Goal: Transaction & Acquisition: Book appointment/travel/reservation

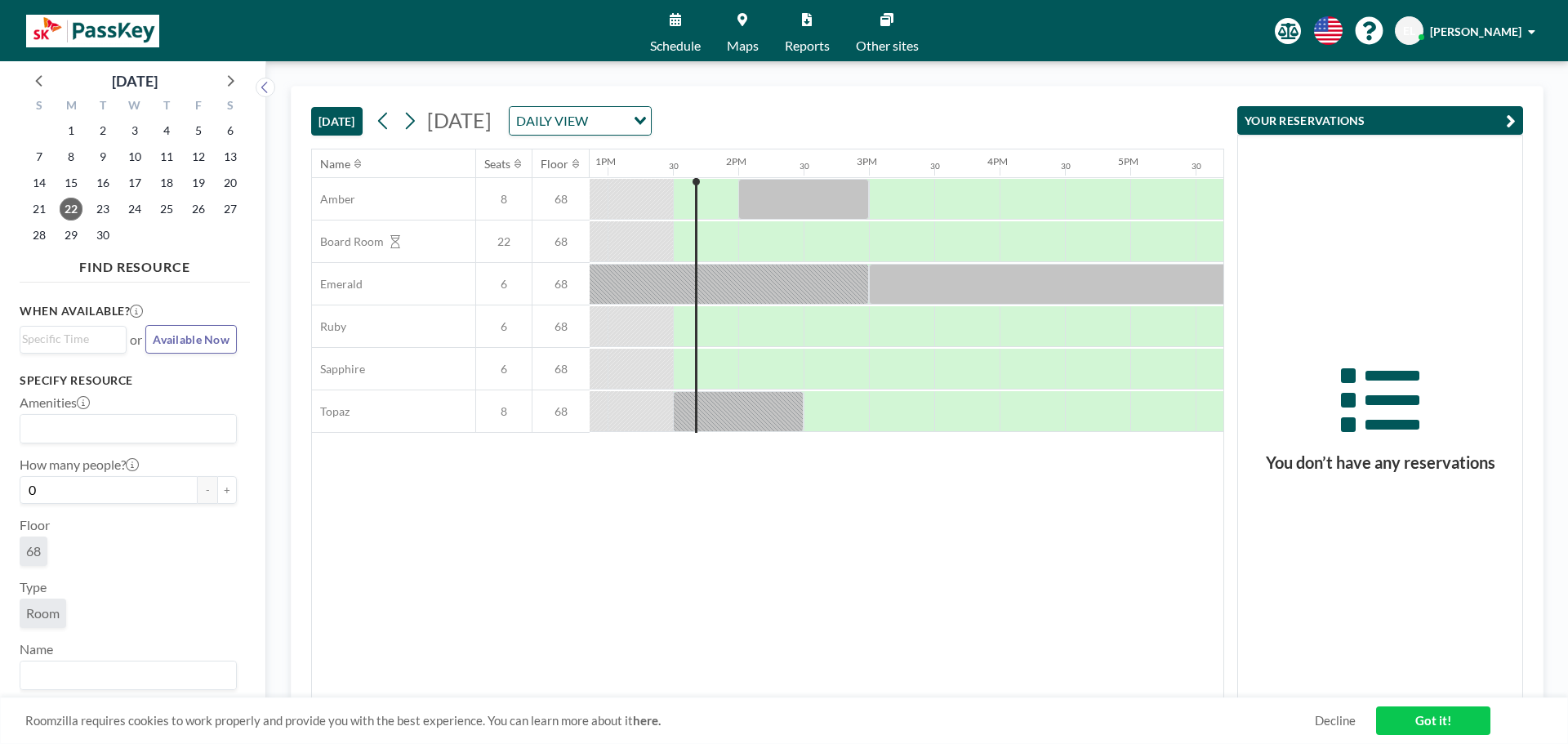
scroll to position [0, 1699]
click at [224, 84] on icon at bounding box center [229, 81] width 22 height 22
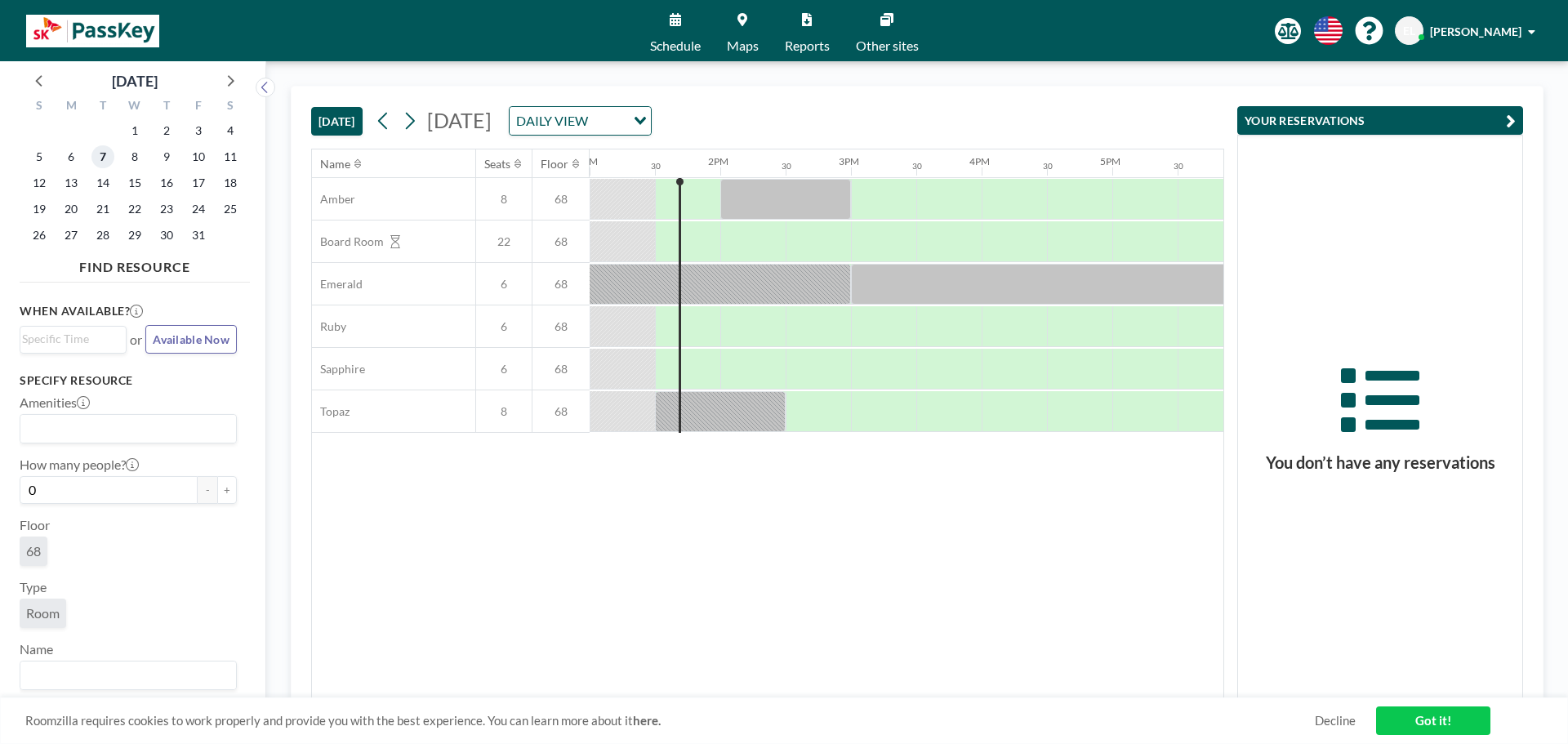
click at [109, 157] on span "7" at bounding box center [102, 156] width 23 height 23
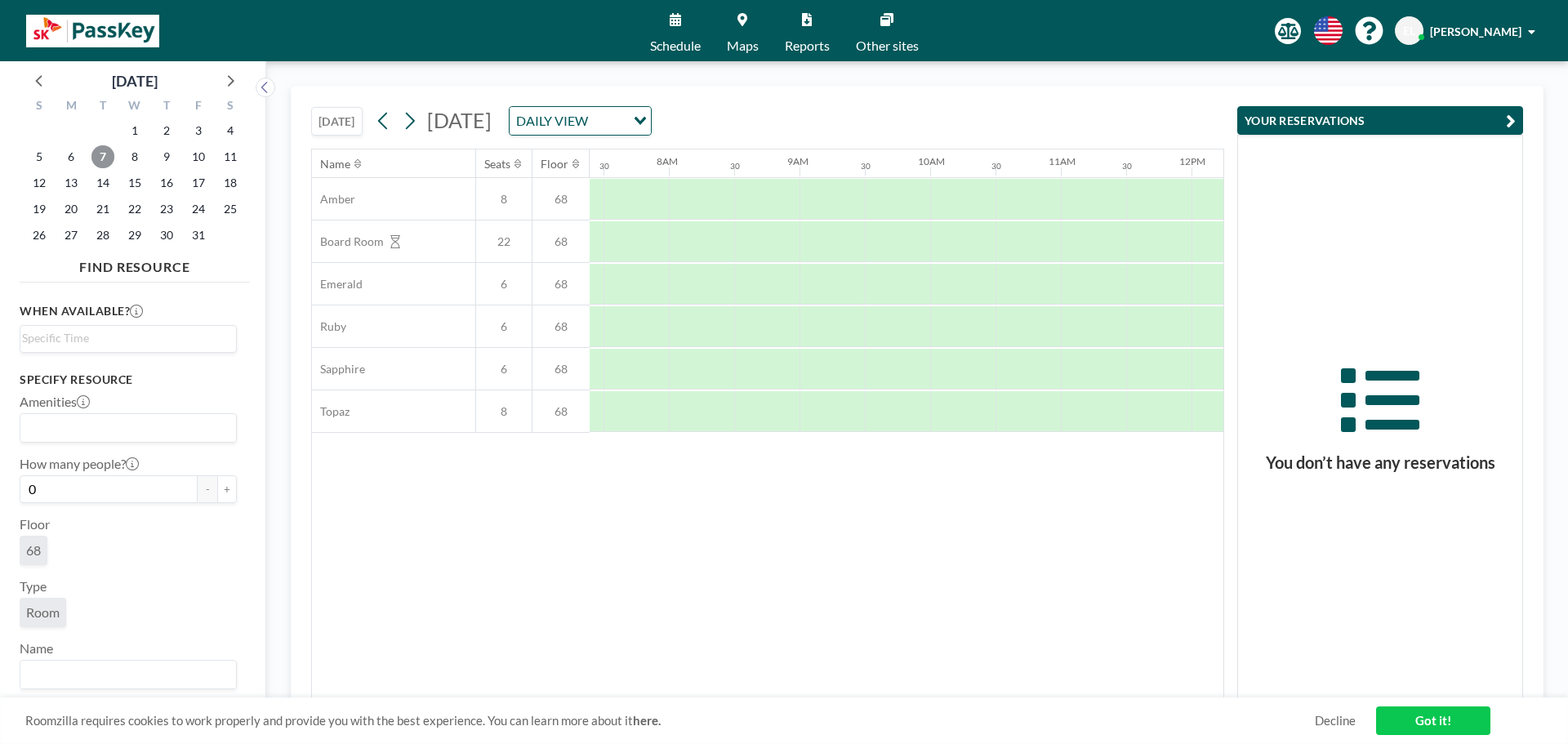
scroll to position [0, 980]
drag, startPoint x: 793, startPoint y: 247, endPoint x: 824, endPoint y: 247, distance: 31.0
click at [824, 247] on div at bounding box center [818, 241] width 65 height 40
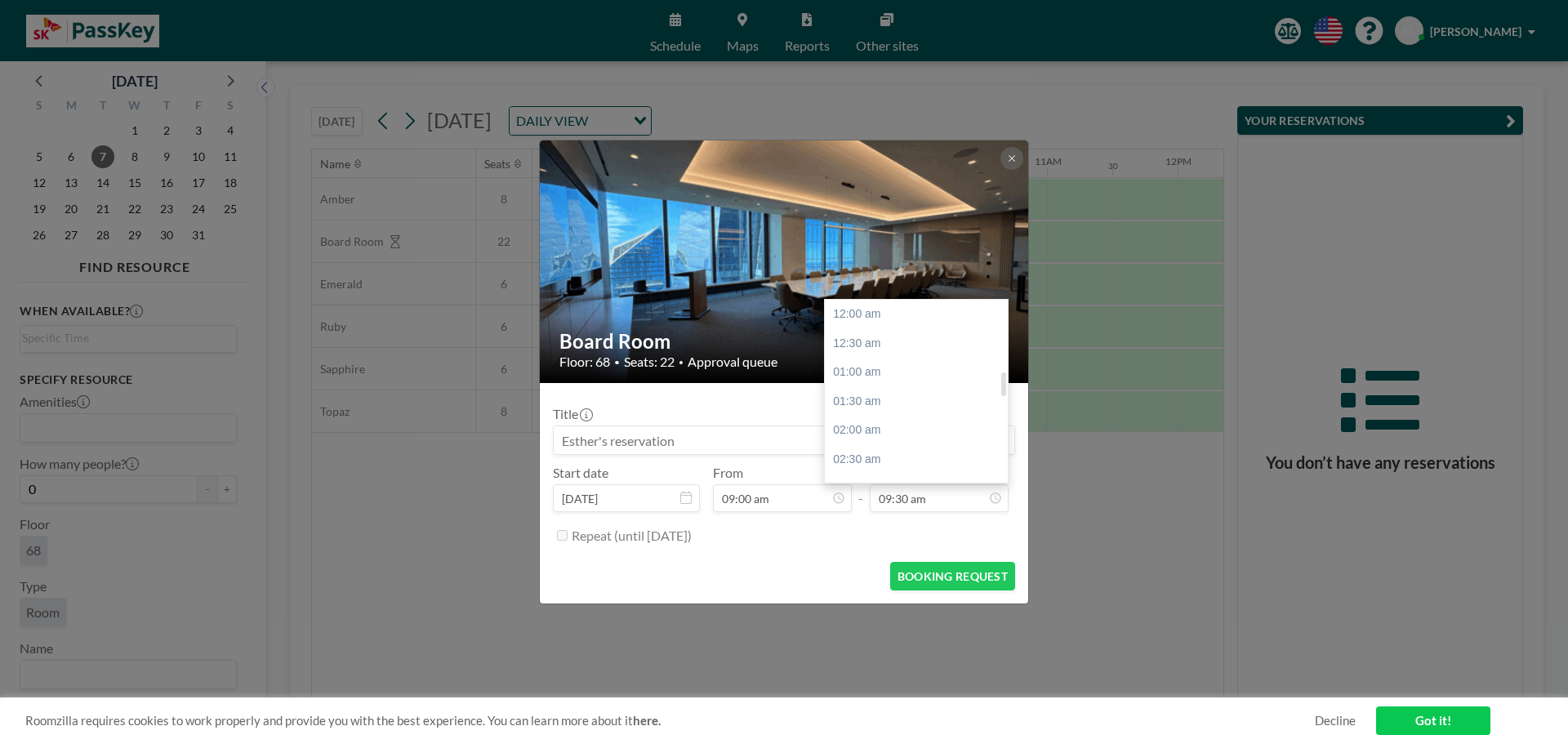
scroll to position [552, 0]
click at [875, 431] on div "11:30 am" at bounding box center [920, 431] width 191 height 30
type input "11:30 am"
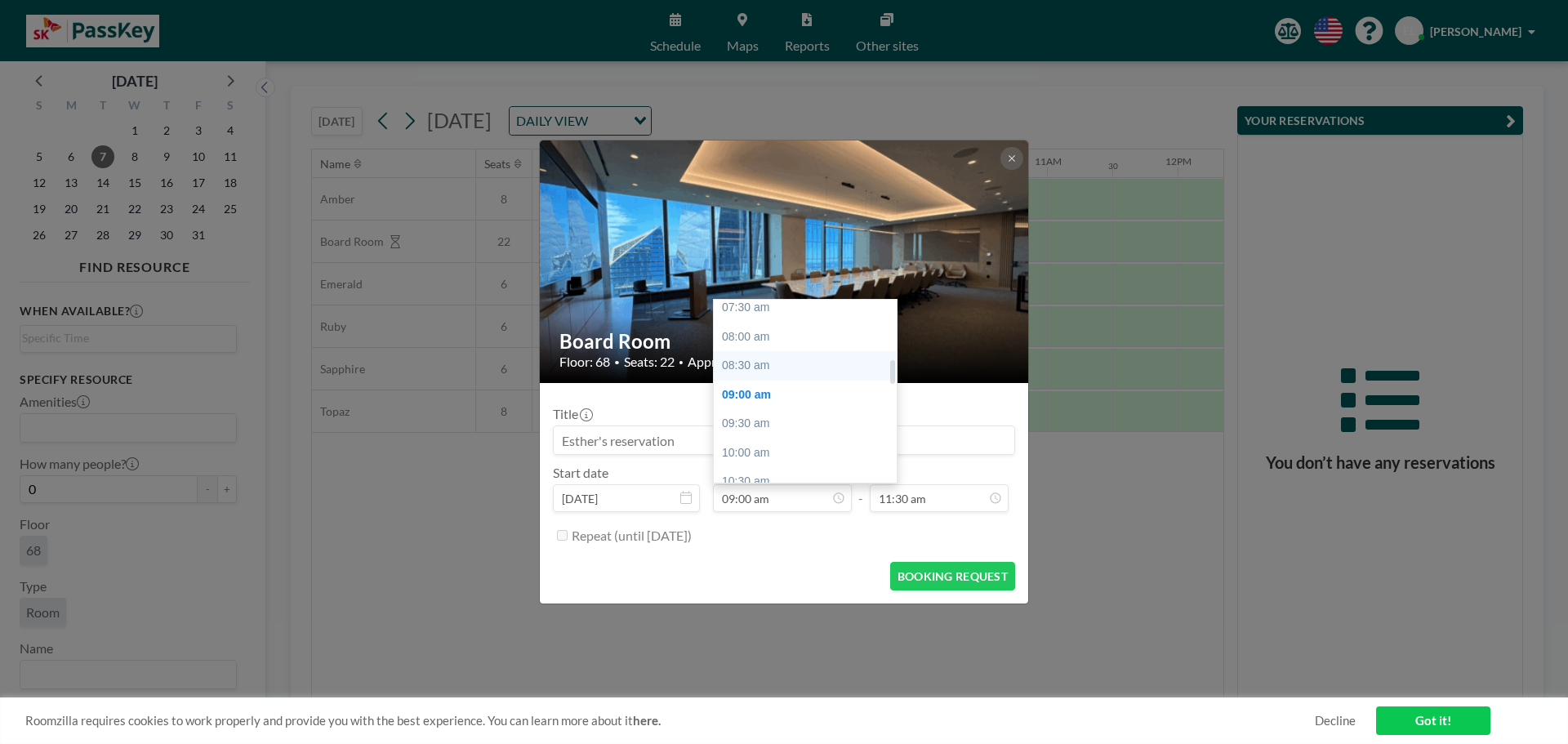
scroll to position [442, 0]
click at [768, 362] on div "08:30 am" at bounding box center [809, 367] width 191 height 30
type input "08:30 am"
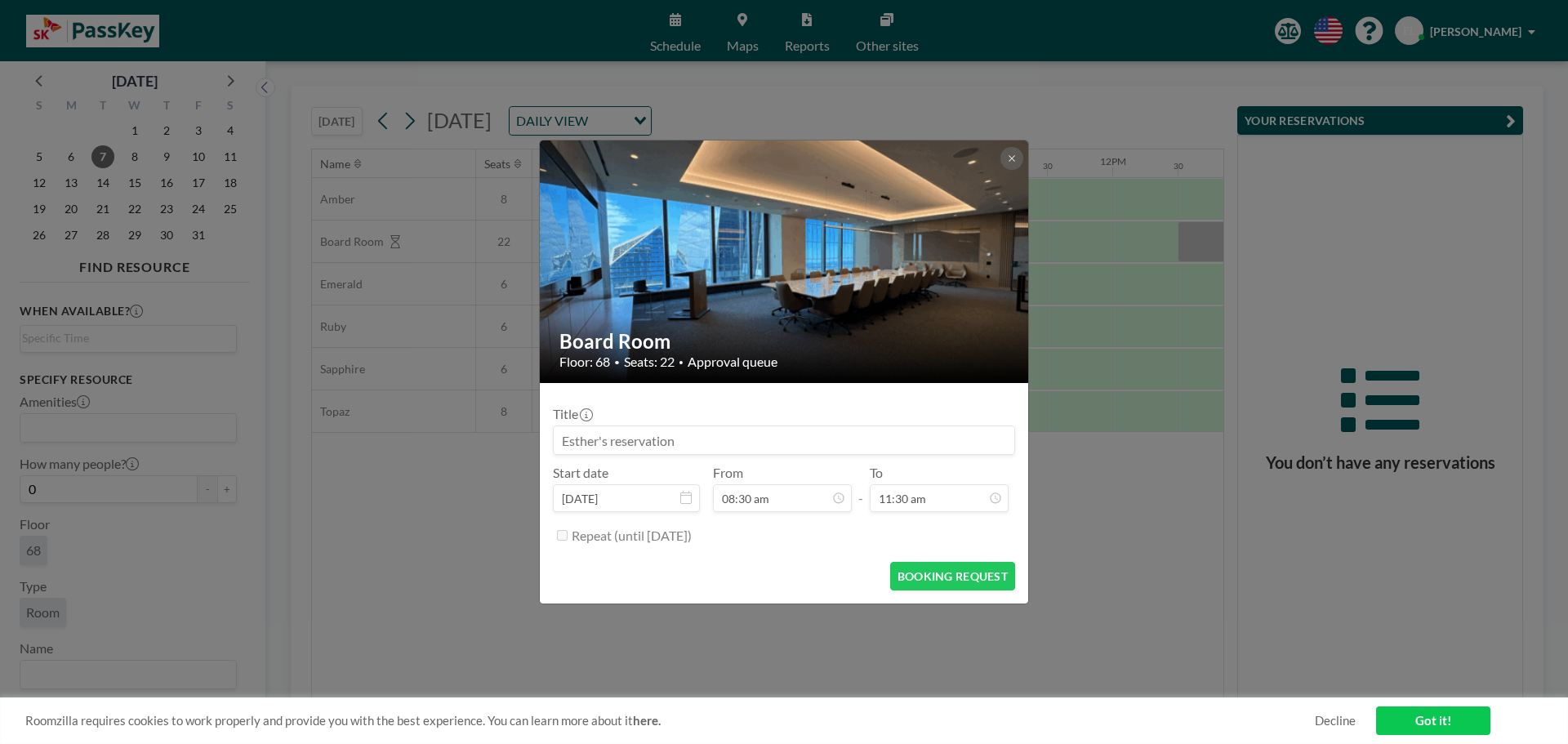
scroll to position [494, 0]
click at [728, 443] on input at bounding box center [784, 440] width 461 height 28
type input "S"
type input "B"
drag, startPoint x: 719, startPoint y: 448, endPoint x: 401, endPoint y: 442, distance: 318.1
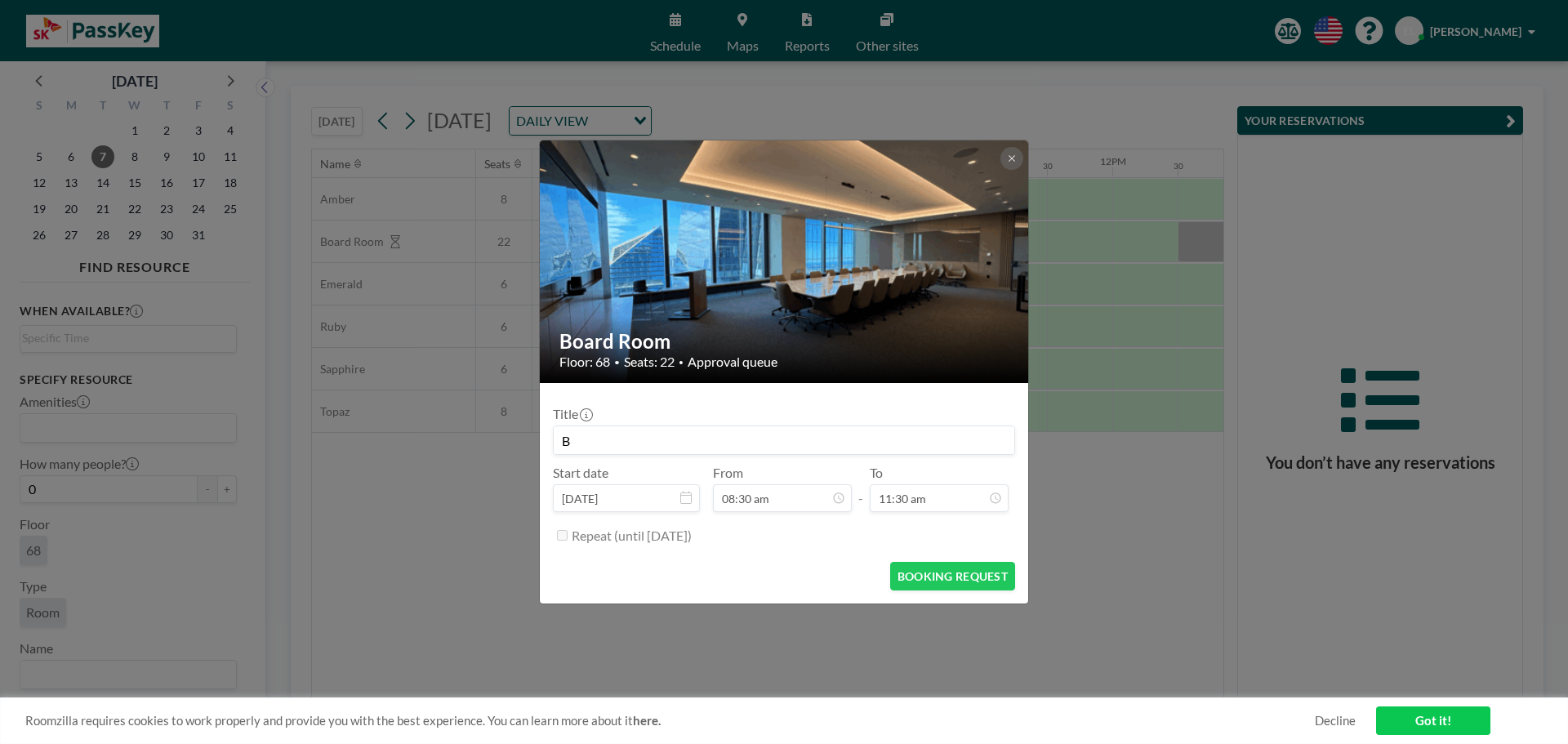
click at [401, 442] on div "Board Room Floor: 68 • Seats: 22 • Approval queue Title B Start date [DATE] Fro…" at bounding box center [784, 372] width 1568 height 744
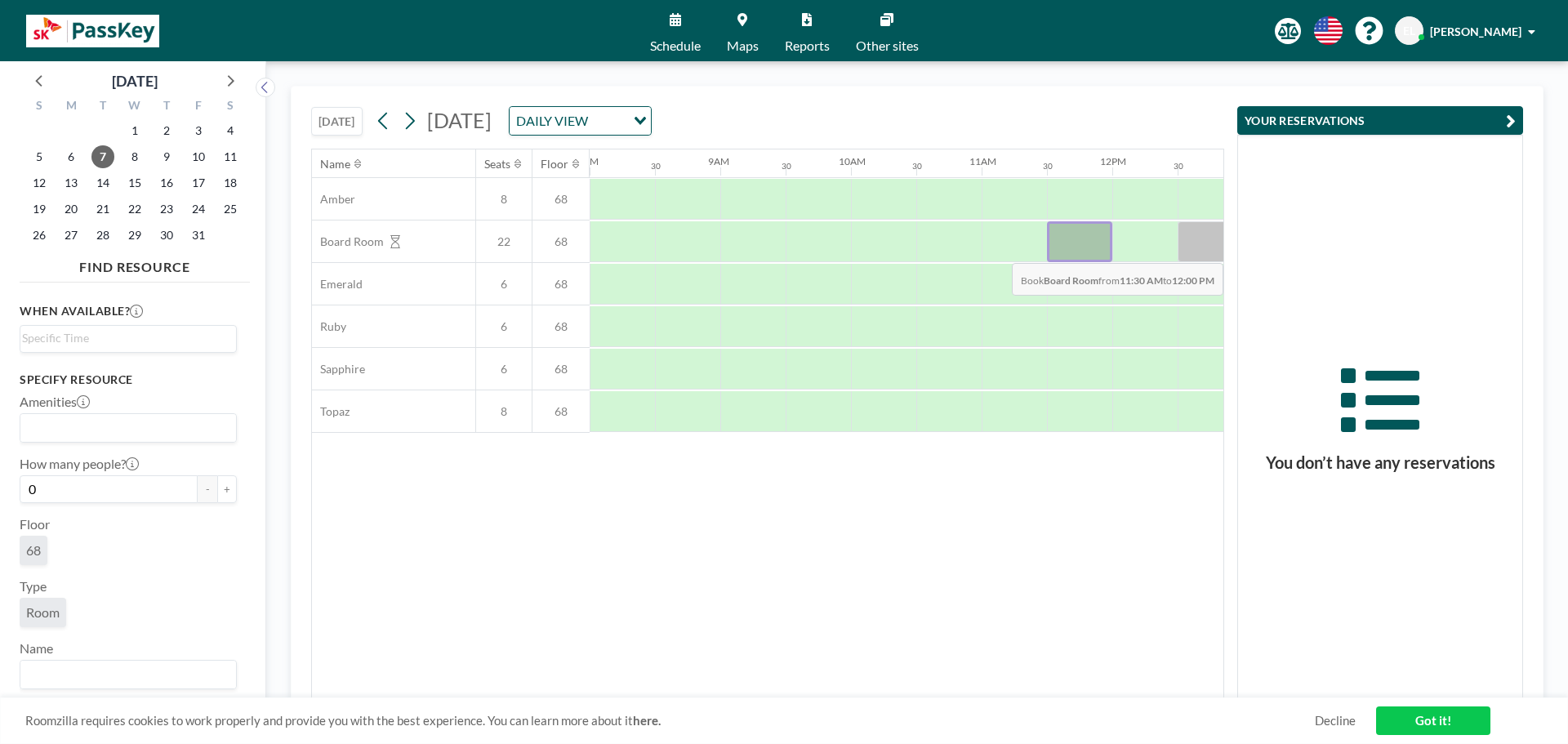
click at [1078, 251] on div at bounding box center [1080, 241] width 65 height 40
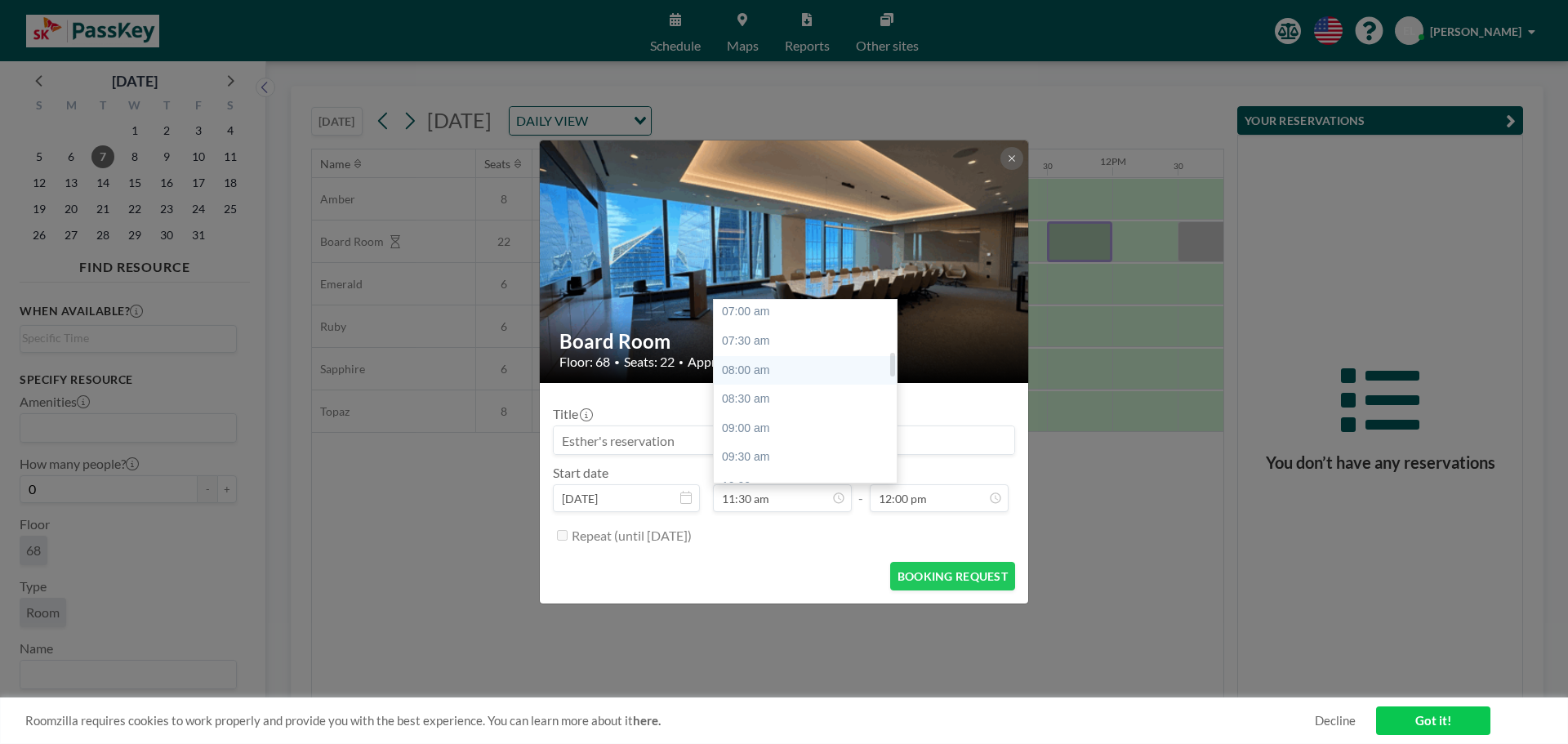
scroll to position [424, 0]
click at [767, 385] on div "08:30 am" at bounding box center [809, 385] width 191 height 30
type input "08:30 am"
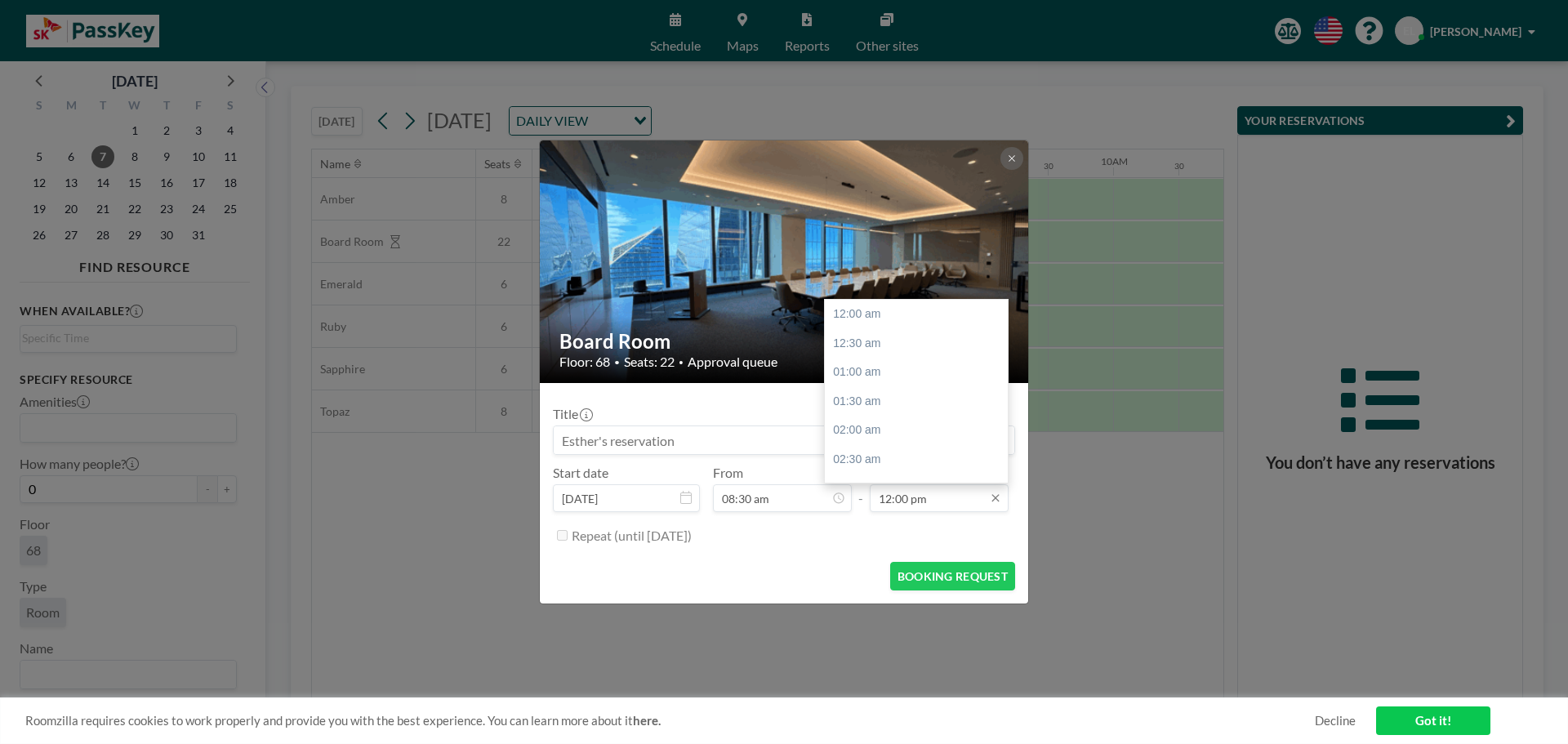
scroll to position [698, 0]
click at [936, 507] on input "12:00 pm" at bounding box center [939, 498] width 139 height 28
click at [878, 359] on div "11:30 am" at bounding box center [920, 368] width 191 height 30
type input "11:30 am"
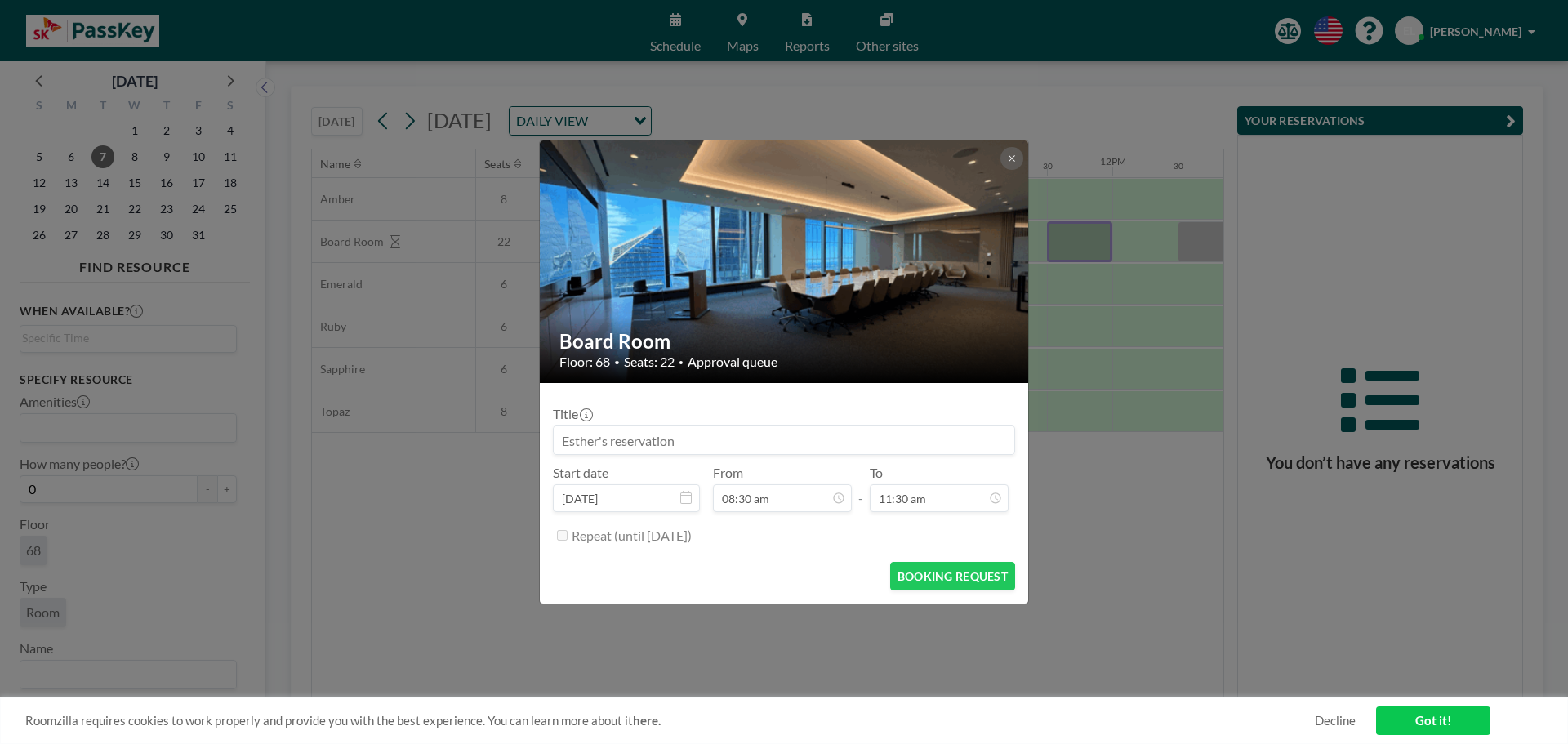
scroll to position [494, 0]
click at [757, 444] on input at bounding box center [784, 440] width 461 height 28
paste input "SK Insight Session"
type input "SK Insight Session"
click at [922, 569] on button "BOOKING REQUEST" at bounding box center [953, 576] width 125 height 29
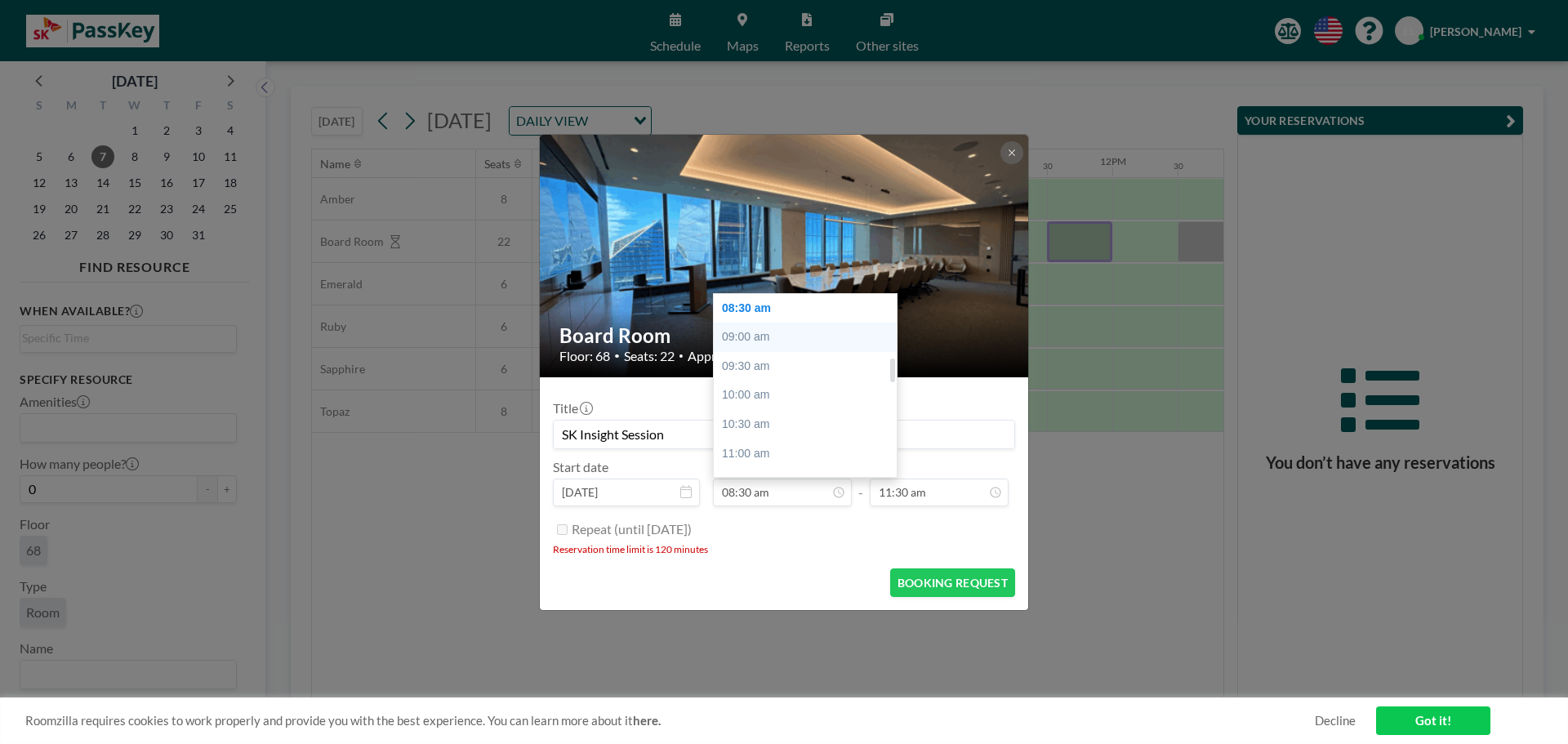
click at [743, 338] on div "09:00 am" at bounding box center [809, 338] width 191 height 30
type input "09:00 am"
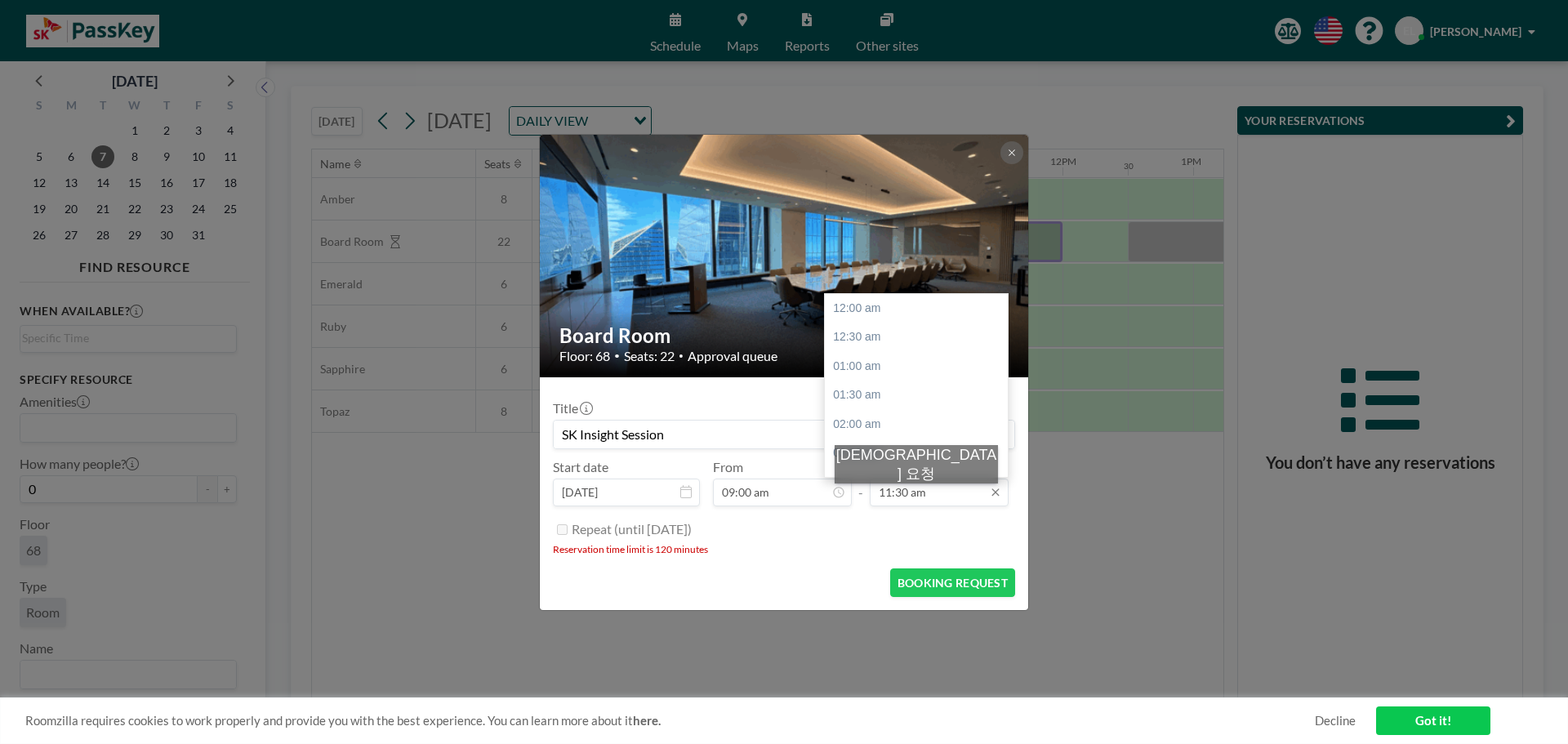
scroll to position [669, 0]
click at [873, 498] on input "11:30 am" at bounding box center [939, 492] width 139 height 28
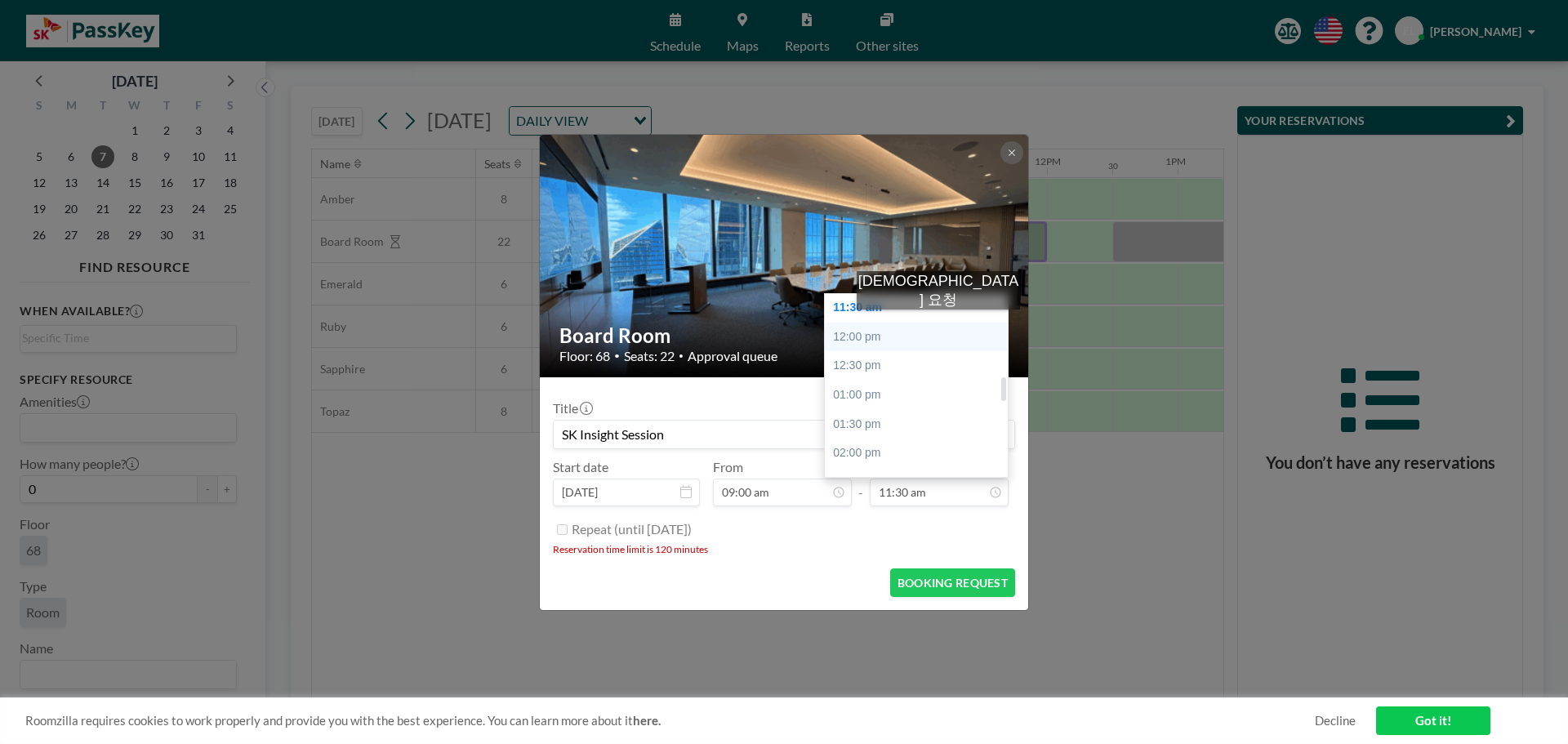
scroll to position [0, 0]
click at [874, 362] on div "11:00 am" at bounding box center [920, 361] width 191 height 30
type input "11:00 am"
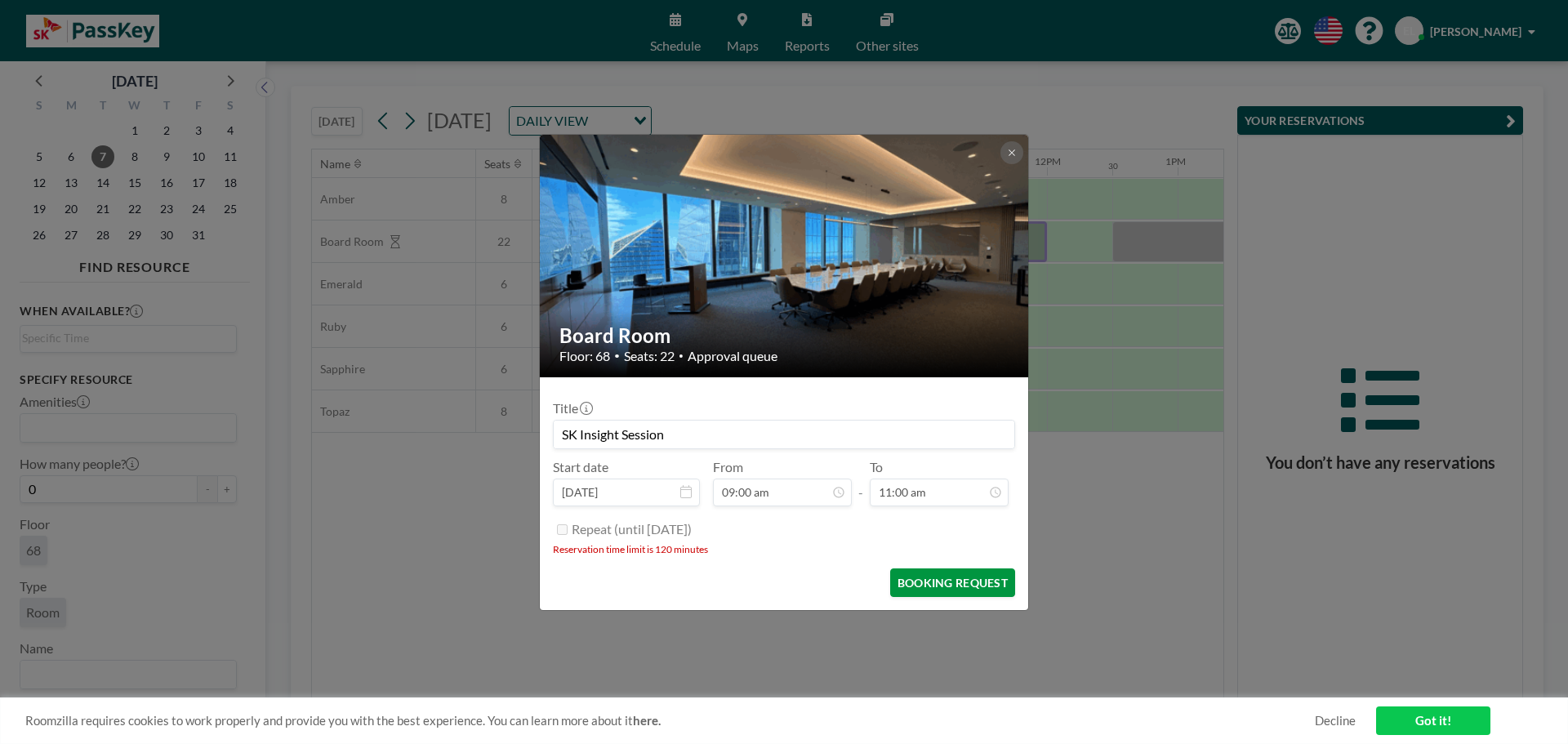
click at [969, 580] on button "BOOKING REQUEST" at bounding box center [953, 583] width 125 height 29
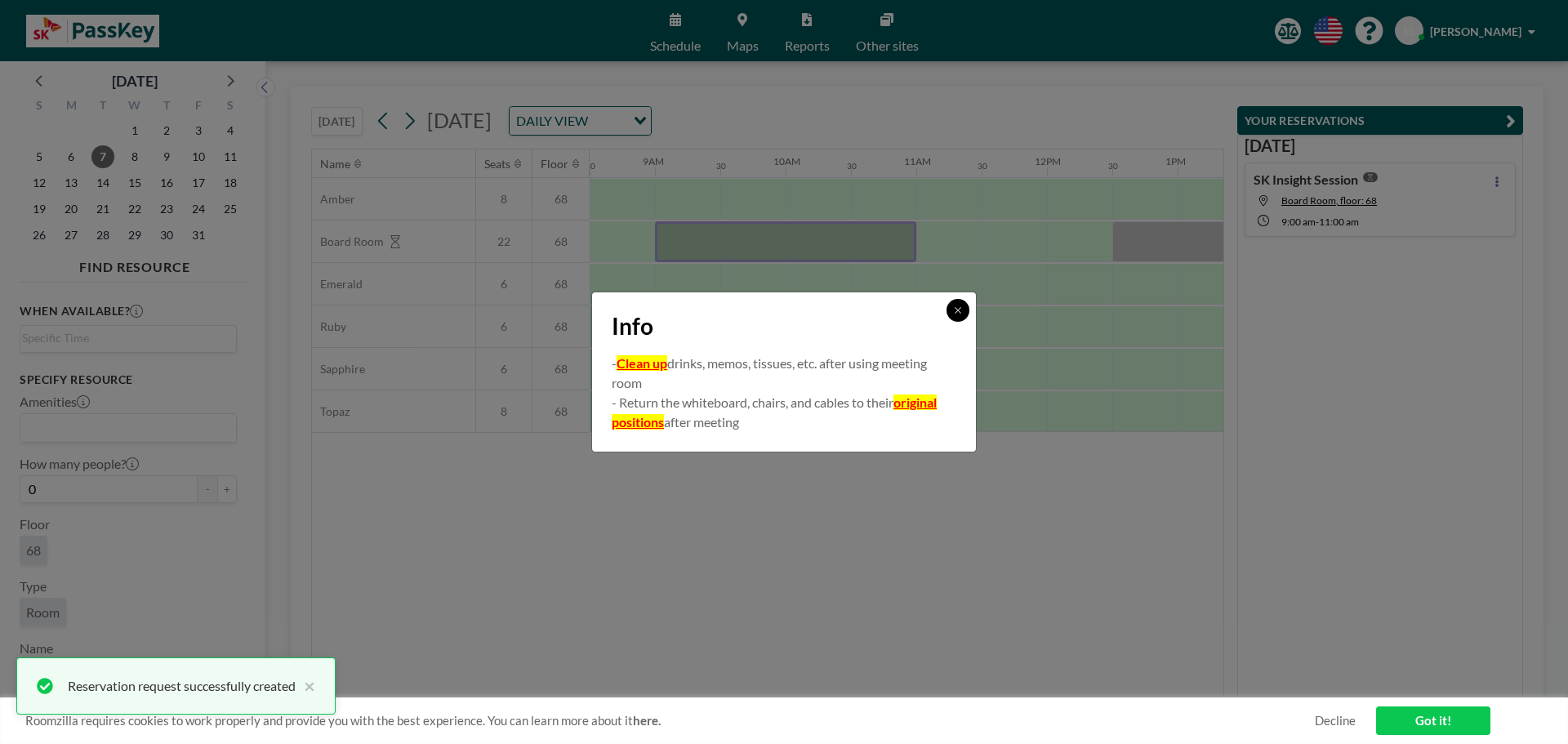
click at [958, 311] on icon at bounding box center [958, 310] width 10 height 10
